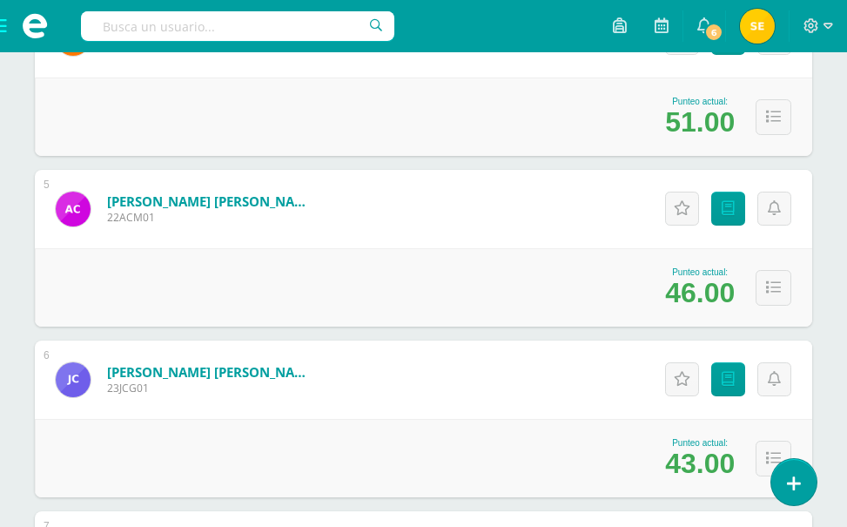
scroll to position [1045, 0]
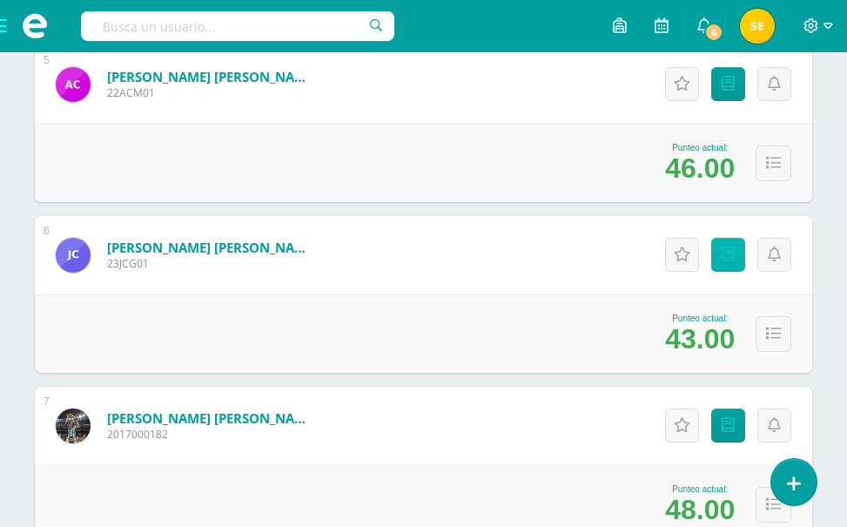
click at [0, 0] on span "Punteos" at bounding box center [0, 0] width 0 height 0
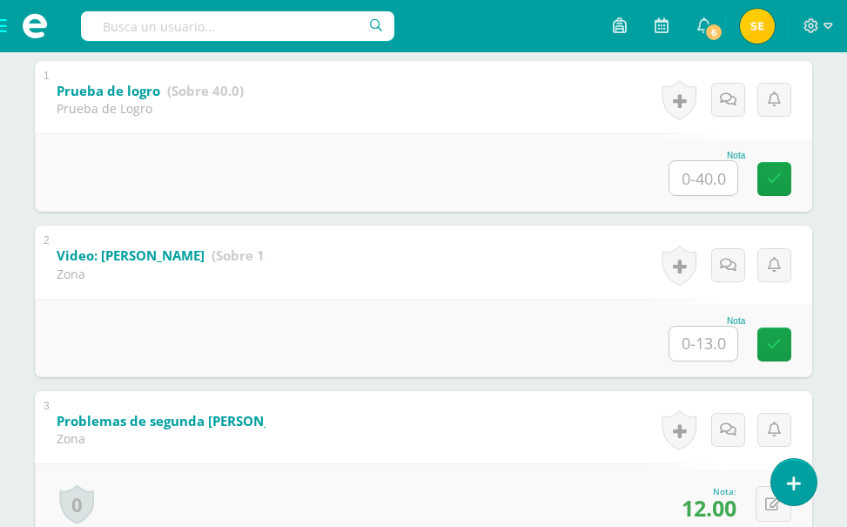
scroll to position [381, 0]
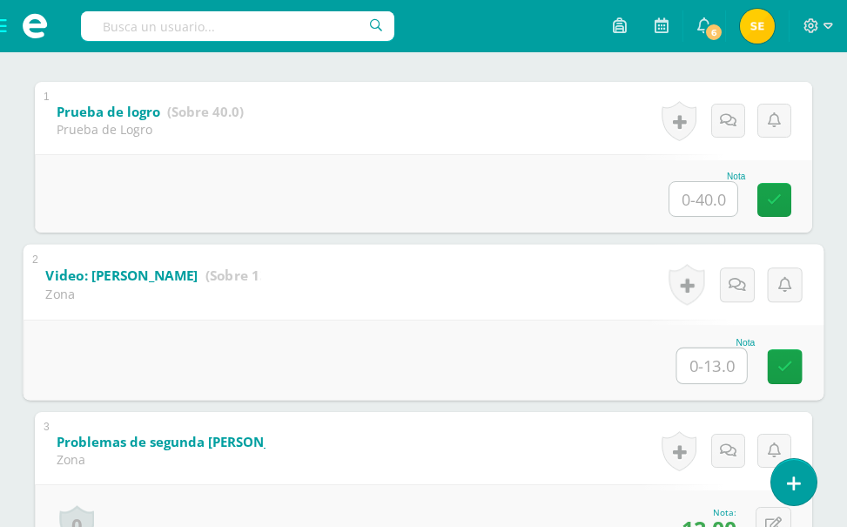
click at [720, 369] on input "text" at bounding box center [713, 365] width 70 height 35
type input "13"
click at [783, 364] on icon at bounding box center [786, 366] width 16 height 15
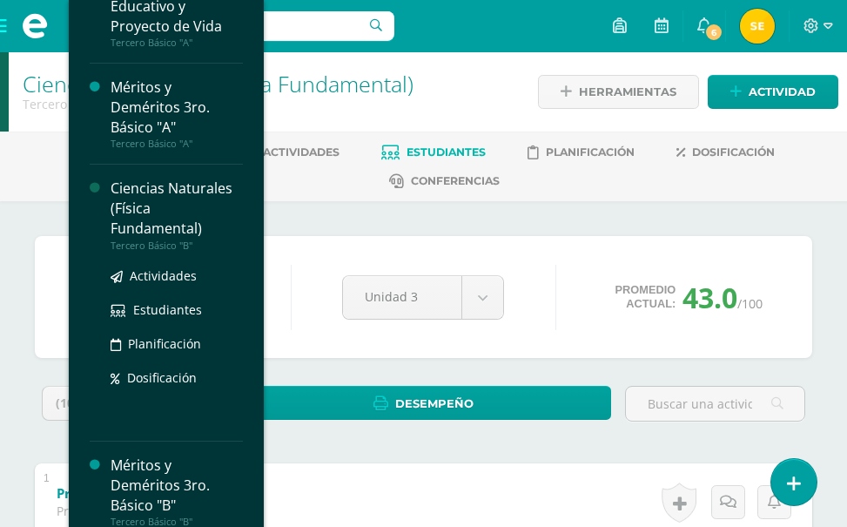
scroll to position [967, 0]
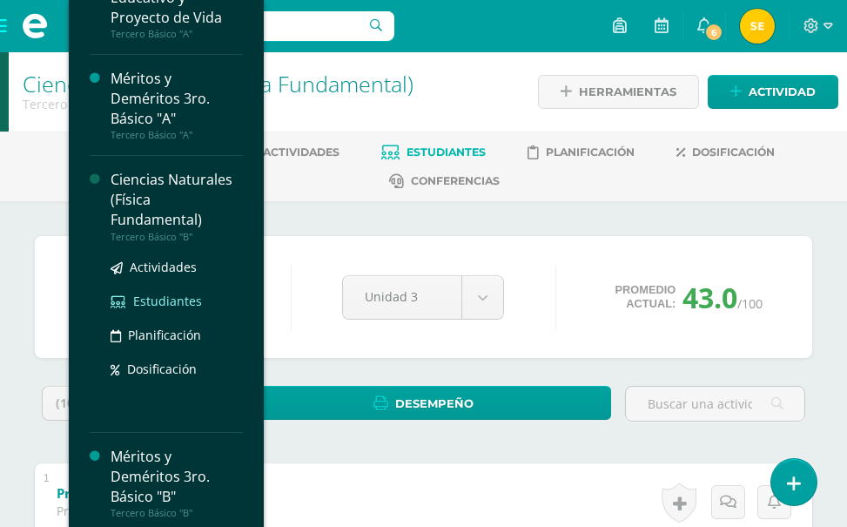
click at [155, 293] on span "Estudiantes" at bounding box center [167, 301] width 69 height 17
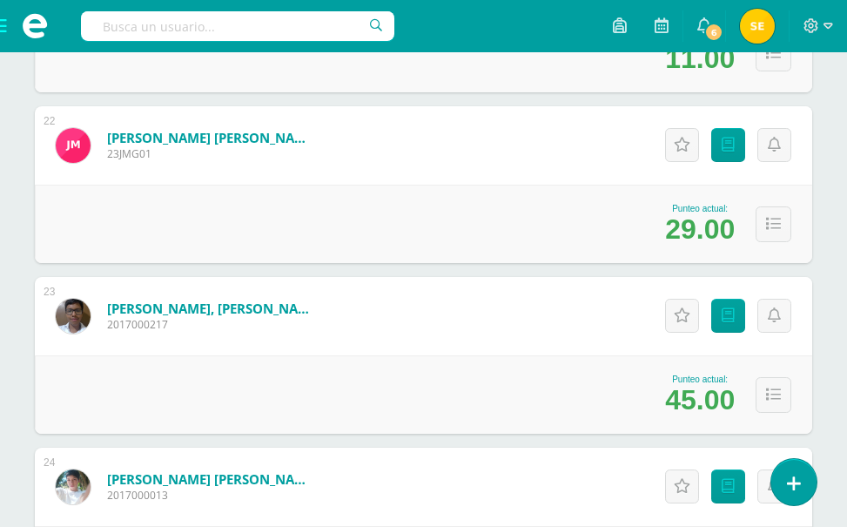
scroll to position [4000, 0]
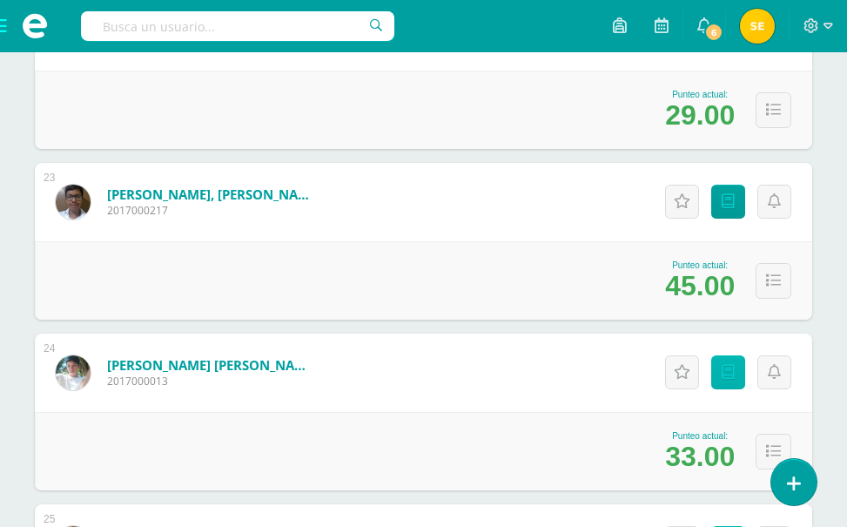
click at [0, 0] on span "Punteos" at bounding box center [0, 0] width 0 height 0
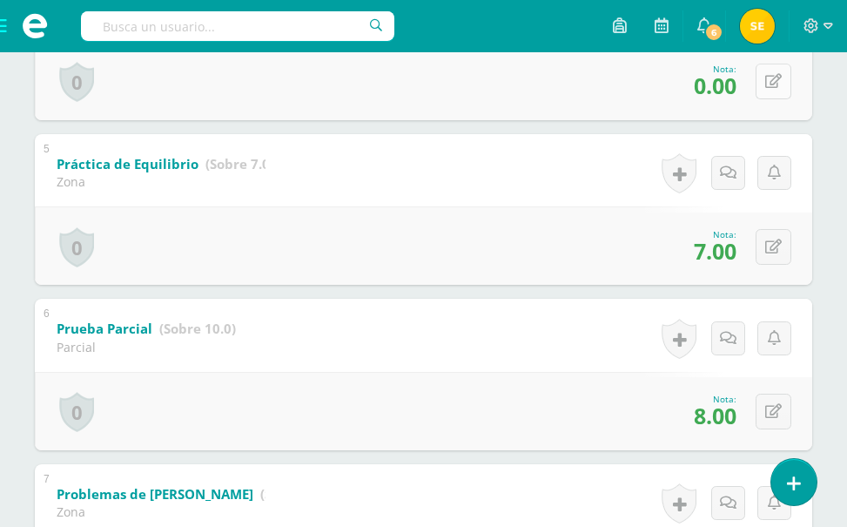
scroll to position [932, 0]
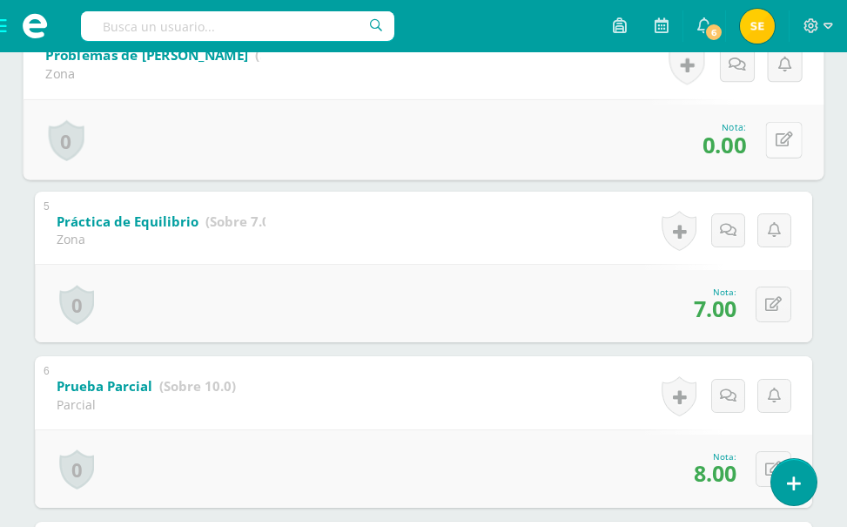
click at [776, 137] on icon at bounding box center [784, 139] width 17 height 15
type input "10"
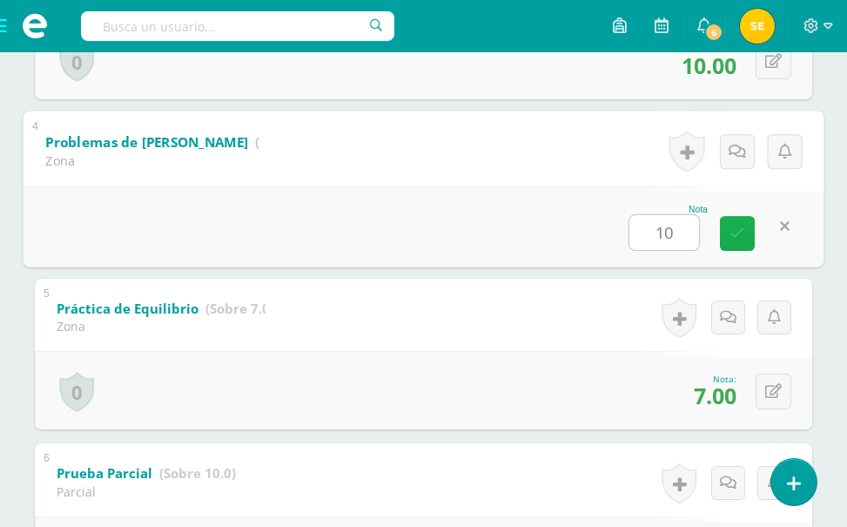
click at [734, 237] on icon at bounding box center [738, 233] width 16 height 15
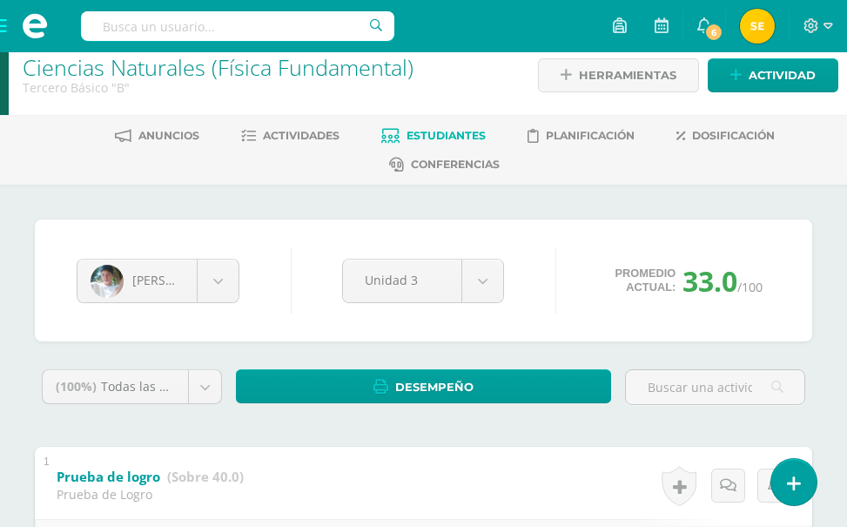
scroll to position [0, 0]
